Goal: Submit feedback/report problem: Submit feedback/report problem

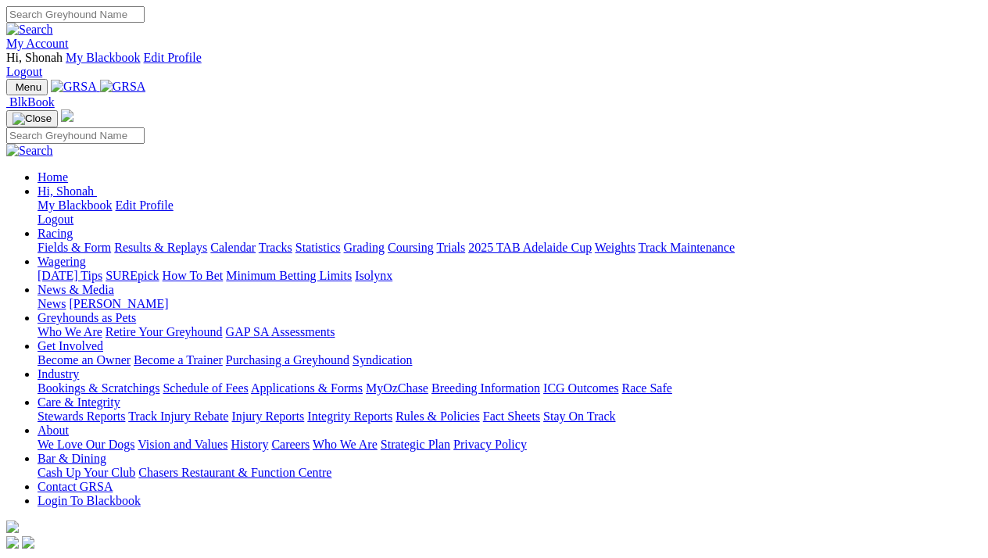
click at [69, 37] on link "My Account" at bounding box center [37, 43] width 63 height 13
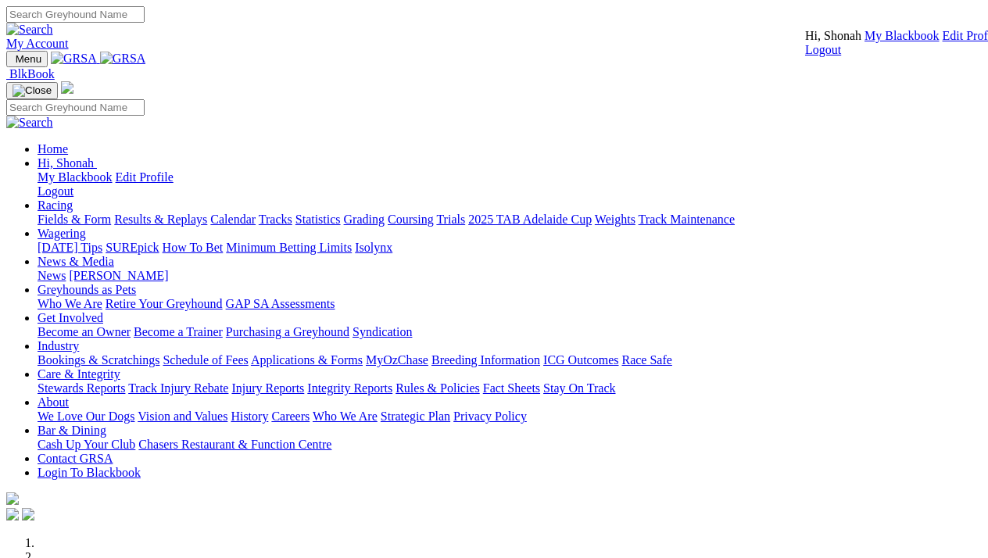
click at [943, 42] on link "Edit Profile" at bounding box center [972, 35] width 58 height 13
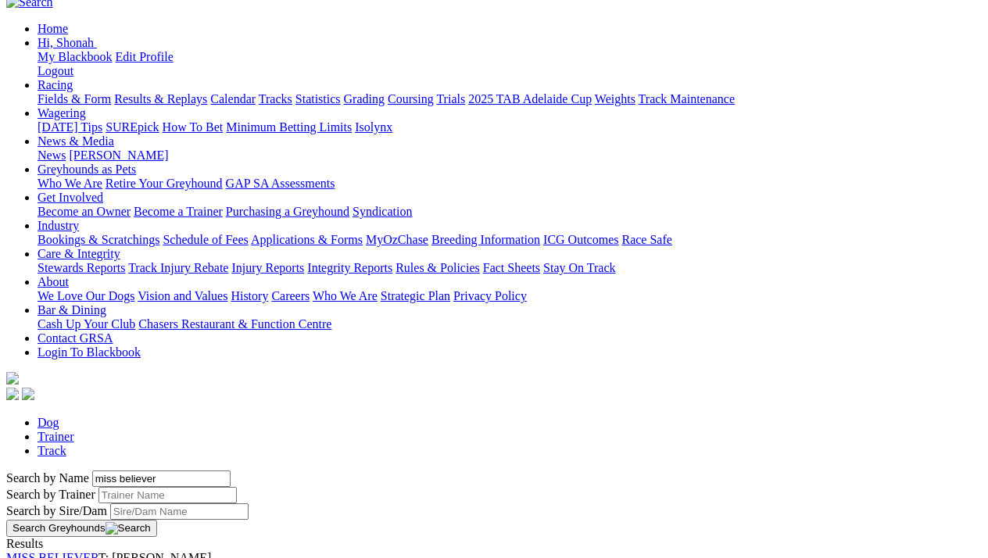
scroll to position [254, 0]
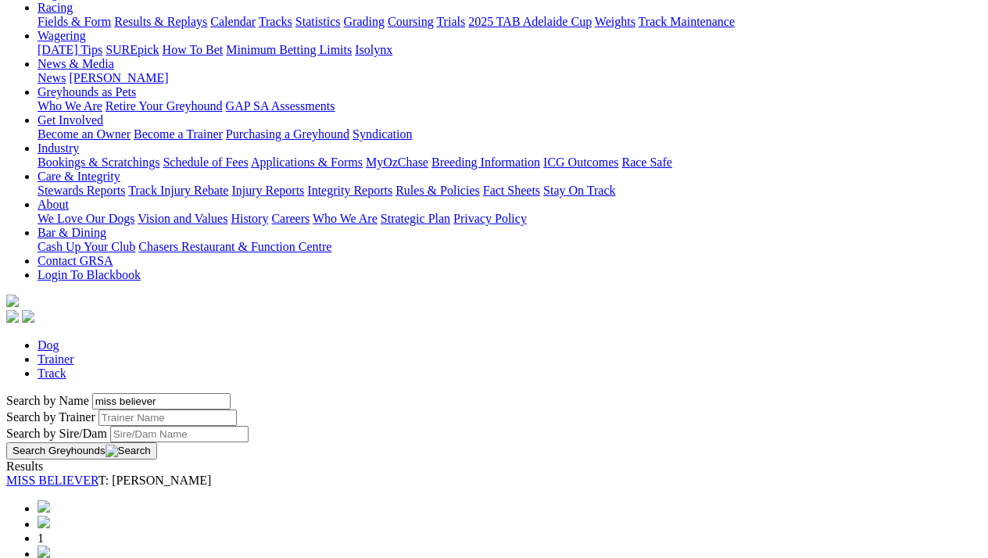
click at [98, 474] on link "MISS BELIEVER" at bounding box center [52, 480] width 92 height 13
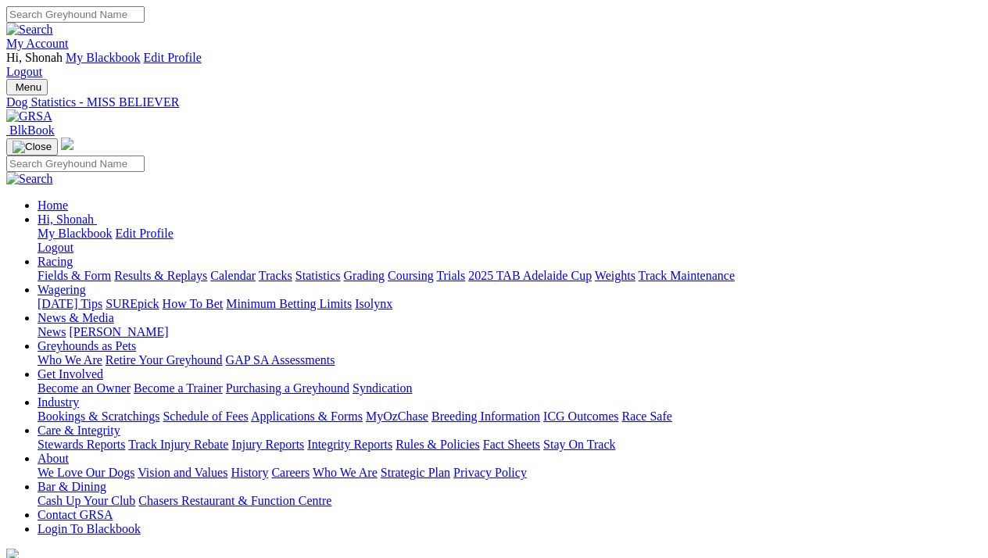
click at [52, 109] on img at bounding box center [29, 116] width 46 height 14
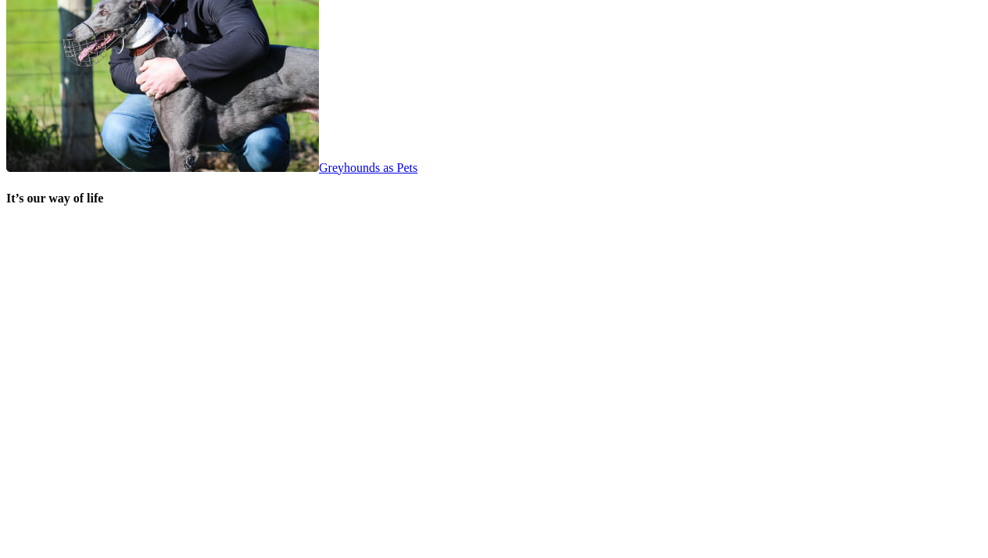
scroll to position [3112, 0]
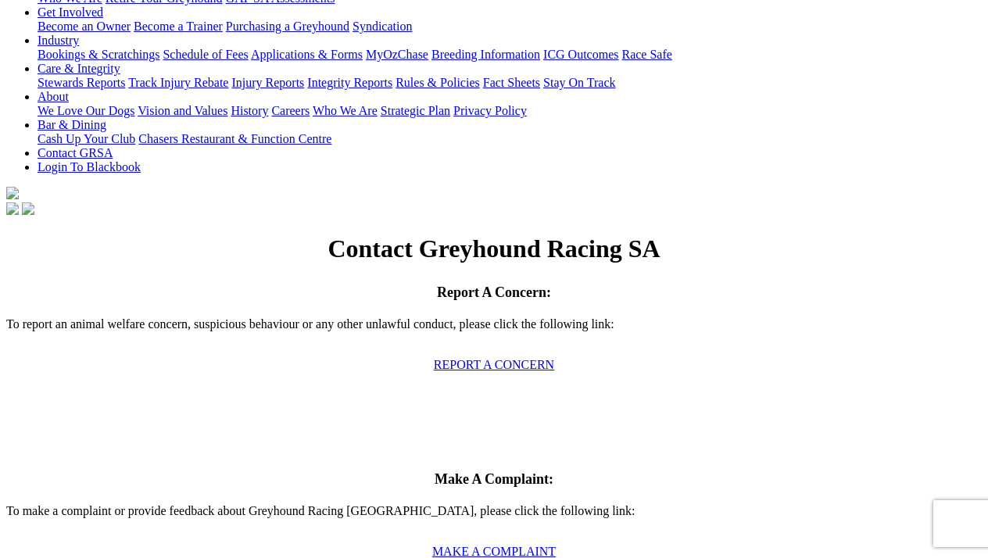
scroll to position [361, 0]
type input "Shonah"
type input "Heathcote"
type input "[EMAIL_ADDRESS][DOMAIN_NAME]"
type input "Owner Portal"
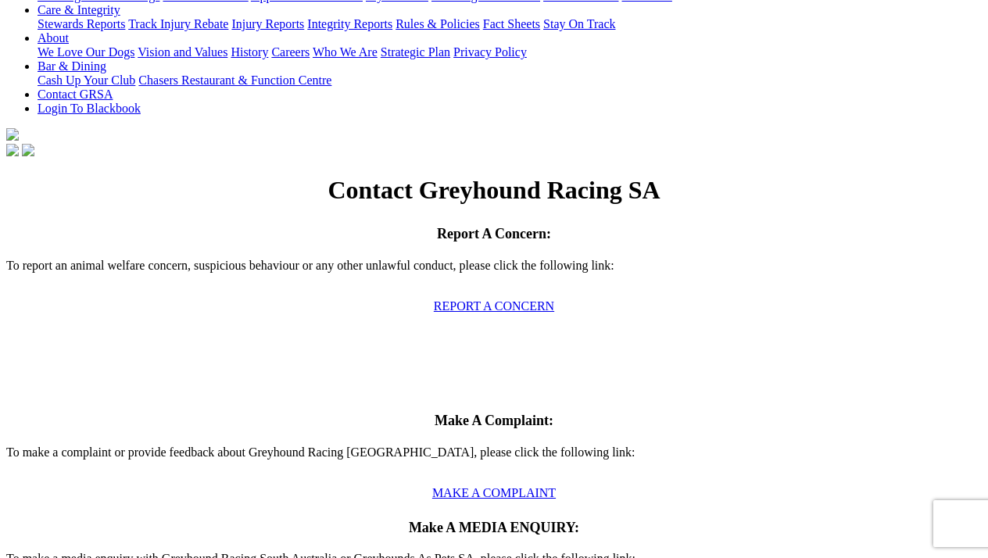
scroll to position [438, 0]
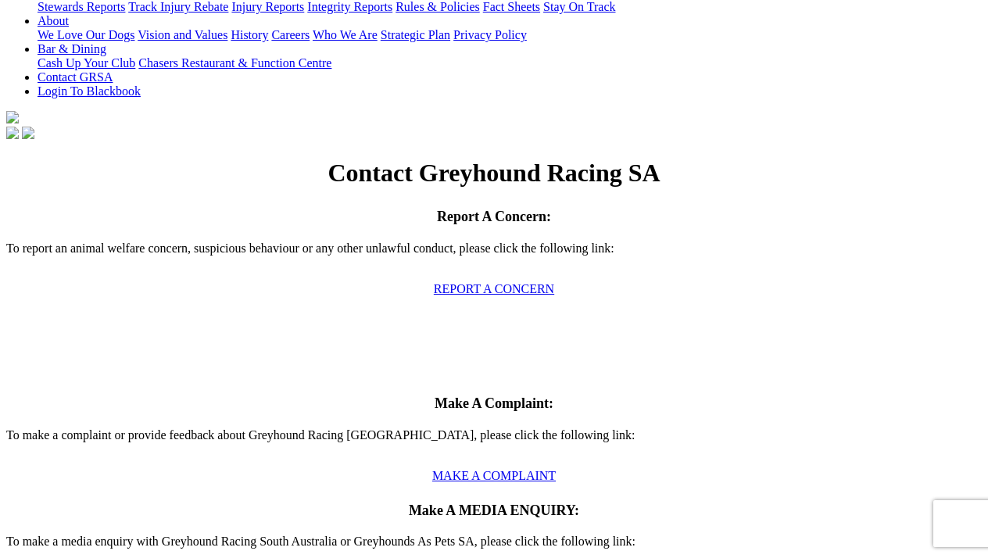
type textarea "Hello, my greyhound has just transferred over to [GEOGRAPHIC_DATA] from [GEOGRA…"
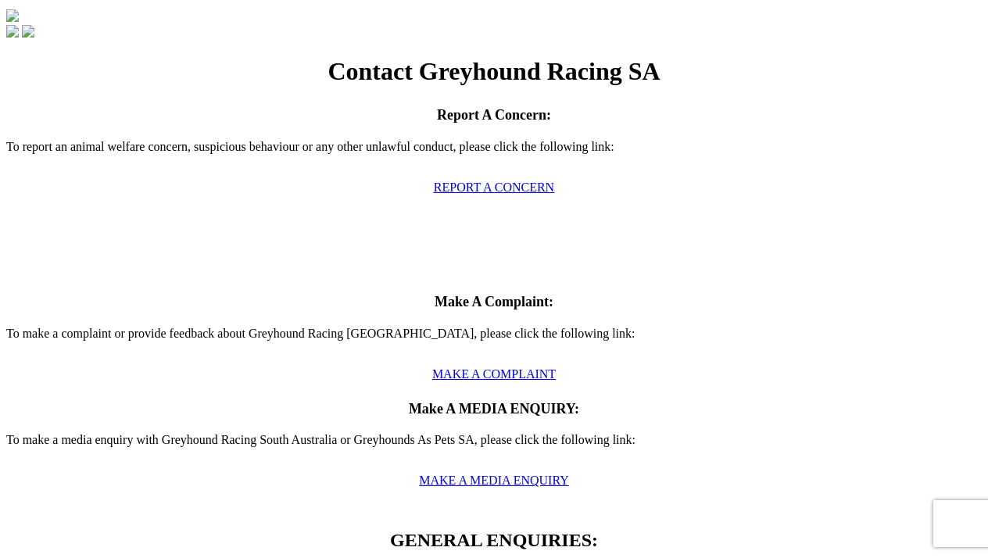
scroll to position [540, 0]
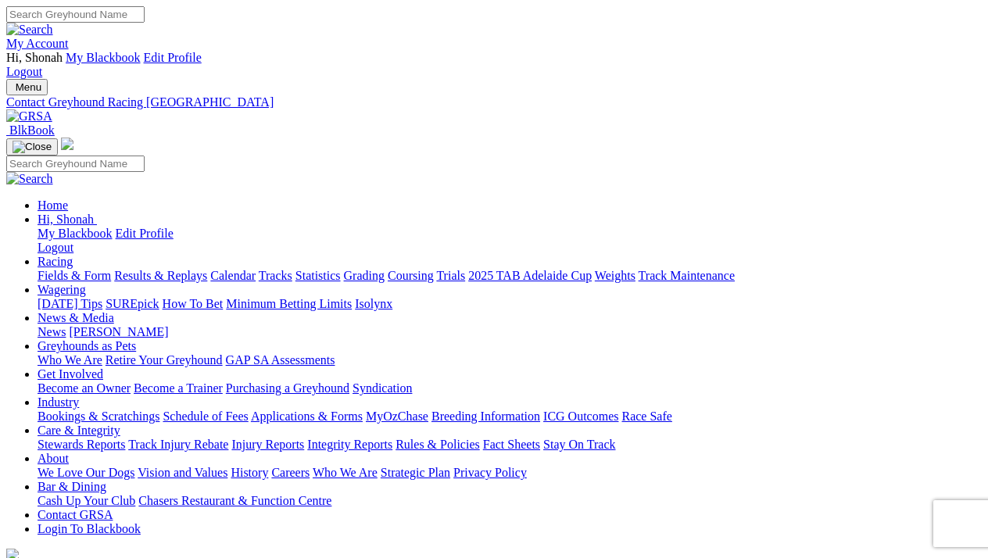
scroll to position [0, 1]
